Goal: Task Accomplishment & Management: Manage account settings

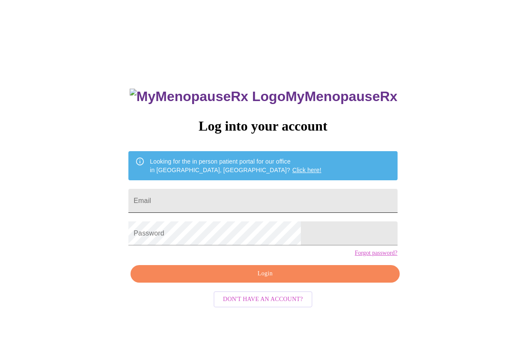
click at [235, 196] on input "Email" at bounding box center [262, 201] width 269 height 24
type input "[EMAIL_ADDRESS][DOMAIN_NAME]"
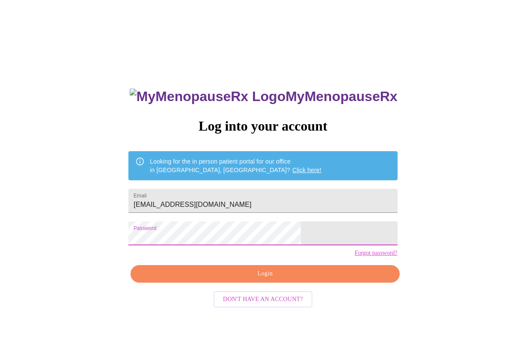
click at [268, 279] on span "Login" at bounding box center [264, 273] width 249 height 11
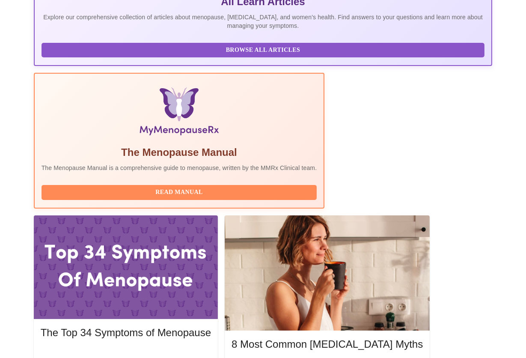
scroll to position [214, 0]
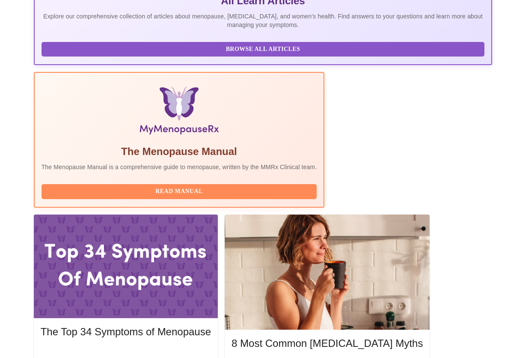
drag, startPoint x: 90, startPoint y: 146, endPoint x: 177, endPoint y: 149, distance: 86.9
